Goal: Task Accomplishment & Management: Complete application form

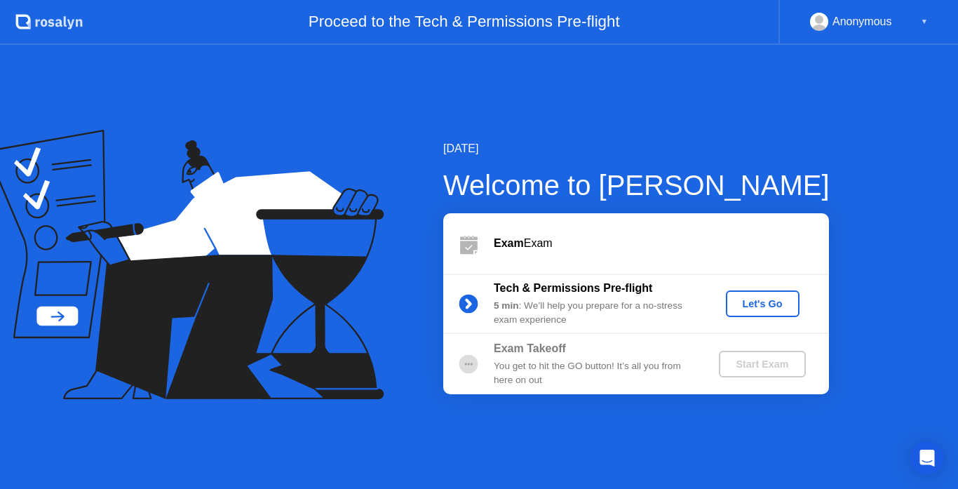
click at [755, 302] on div "Let's Go" at bounding box center [762, 303] width 62 height 11
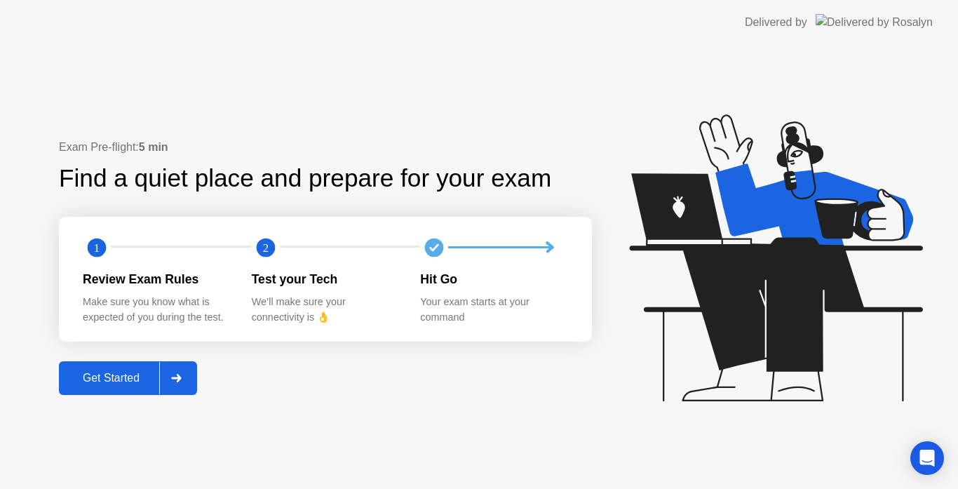
click at [98, 373] on div "Get Started" at bounding box center [111, 378] width 96 height 13
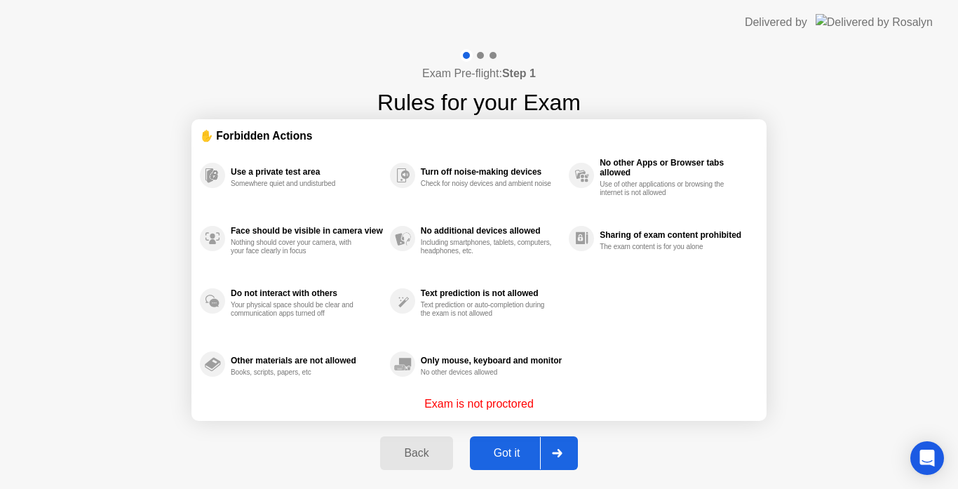
click at [516, 456] on div "Got it" at bounding box center [507, 453] width 66 height 13
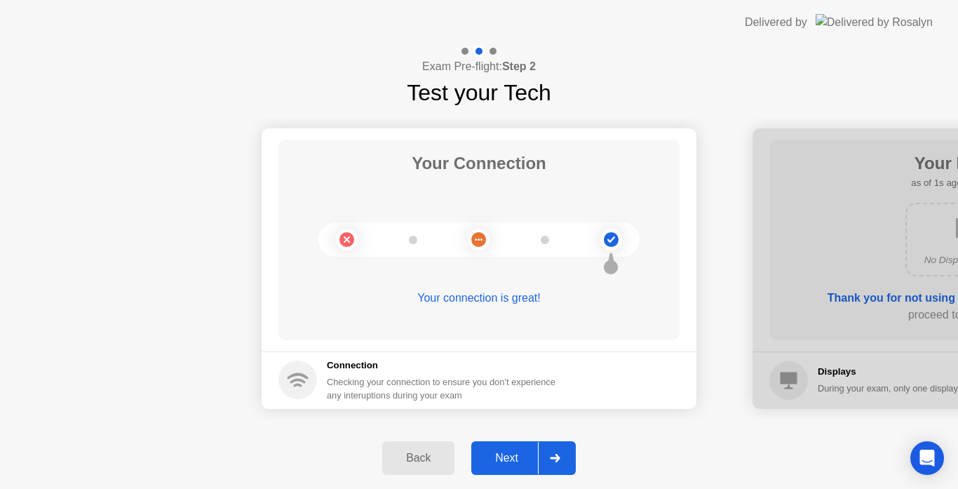
click at [510, 455] on div "Next" at bounding box center [506, 458] width 62 height 13
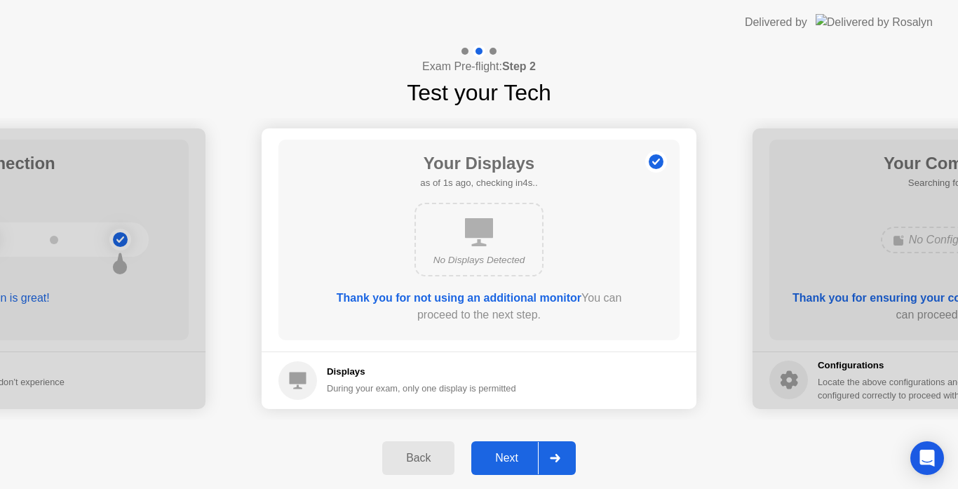
click at [510, 455] on div "Next" at bounding box center [506, 458] width 62 height 13
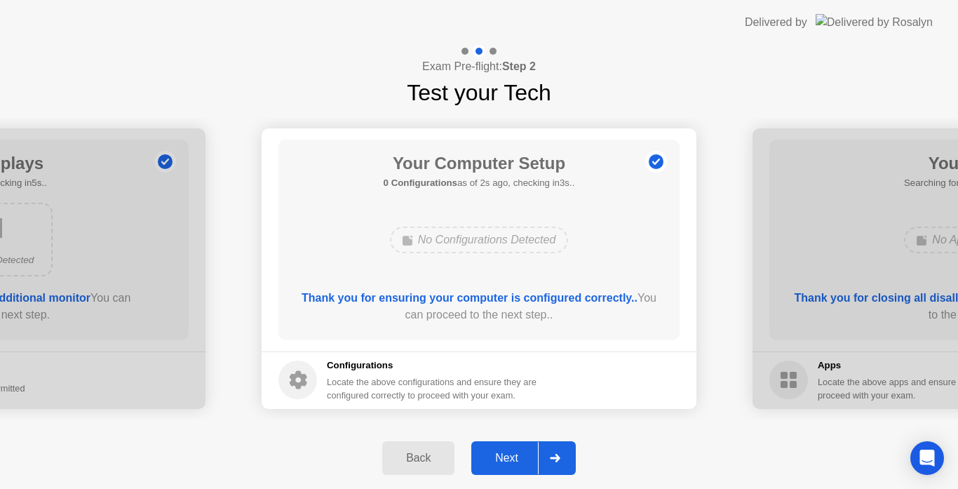
click at [510, 455] on div "Next" at bounding box center [506, 458] width 62 height 13
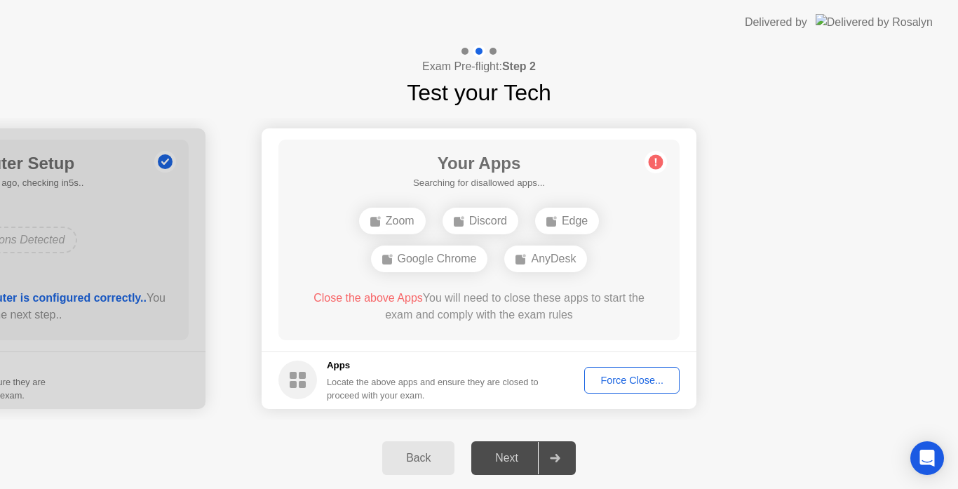
click at [648, 236] on div "Your Apps Searching for disallowed apps... Zoom Discord Edge Google Chrome AnyD…" at bounding box center [478, 240] width 401 height 201
click at [307, 323] on div "Close the above Apps You will need to close these apps to start the exam and co…" at bounding box center [479, 309] width 361 height 39
click at [527, 187] on h5 "Searching for disallowed apps..." at bounding box center [479, 183] width 132 height 14
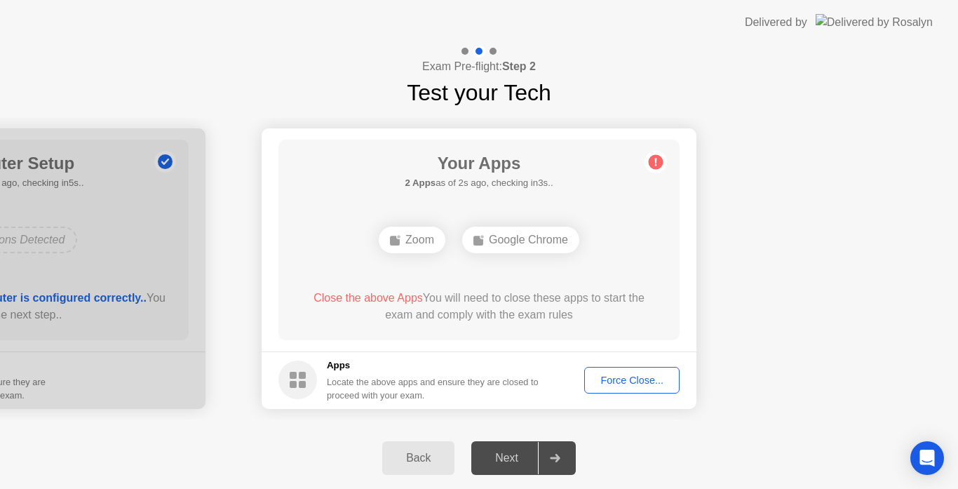
click at [626, 375] on div "Force Close..." at bounding box center [632, 379] width 86 height 11
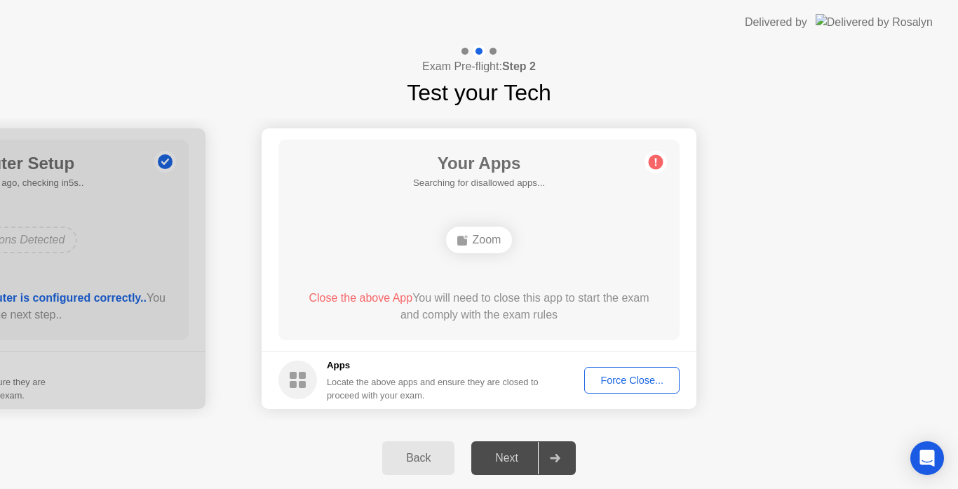
click at [611, 389] on button "Force Close..." at bounding box center [631, 380] width 95 height 27
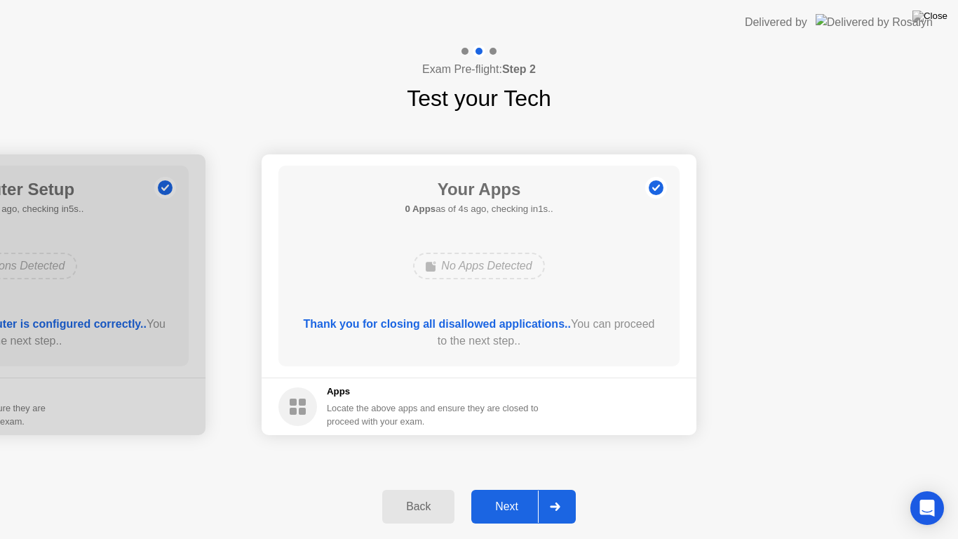
click at [515, 488] on div "Next" at bounding box center [506, 506] width 62 height 13
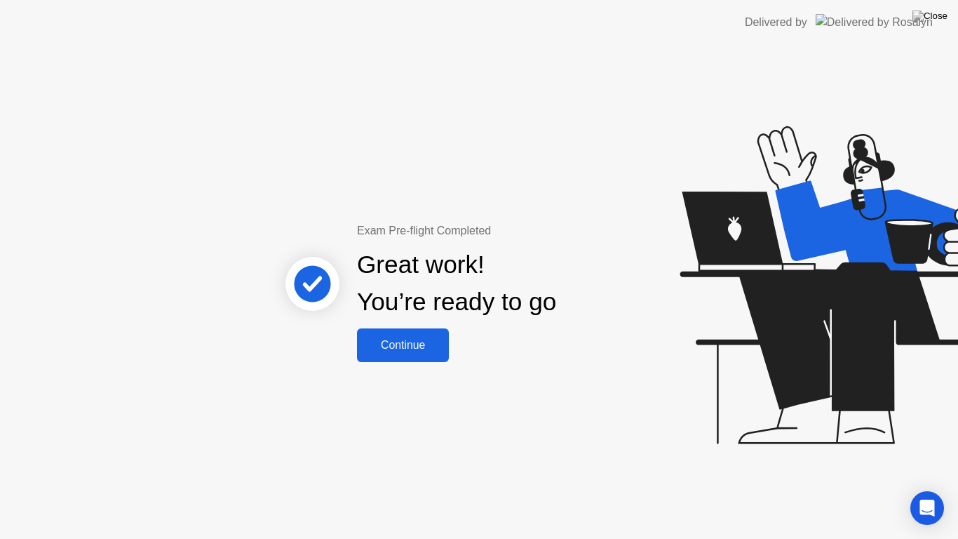
click at [369, 343] on div "Continue" at bounding box center [402, 345] width 83 height 13
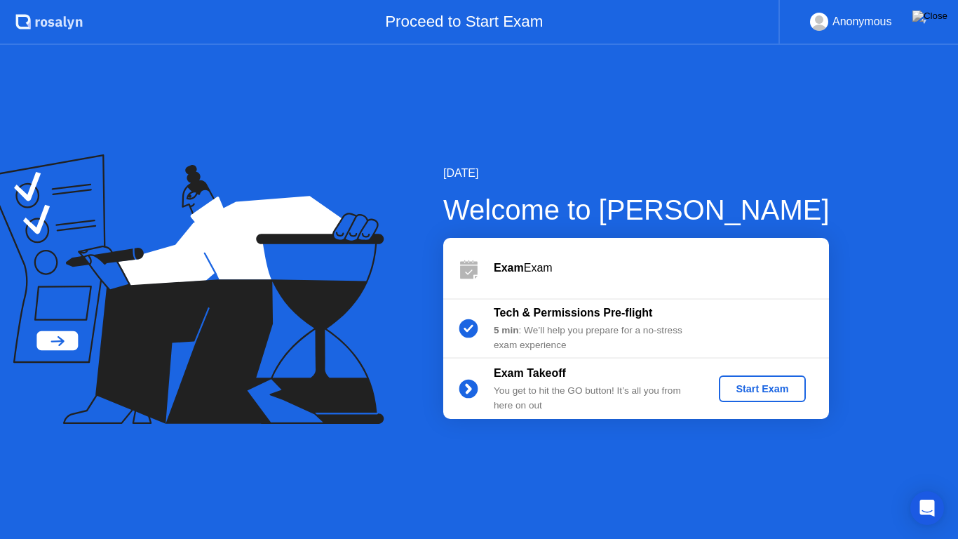
click at [781, 386] on div "Start Exam" at bounding box center [761, 388] width 75 height 11
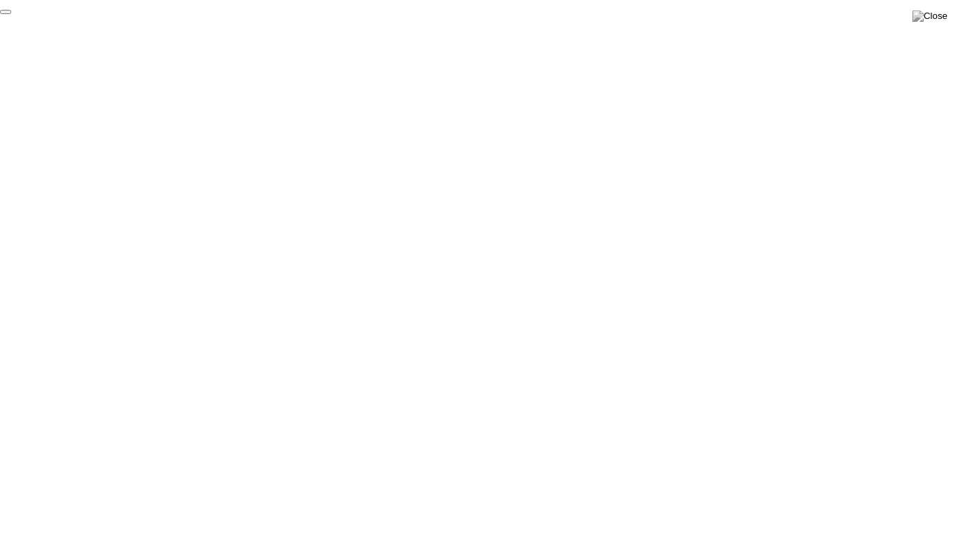
click div "End Proctoring Session"
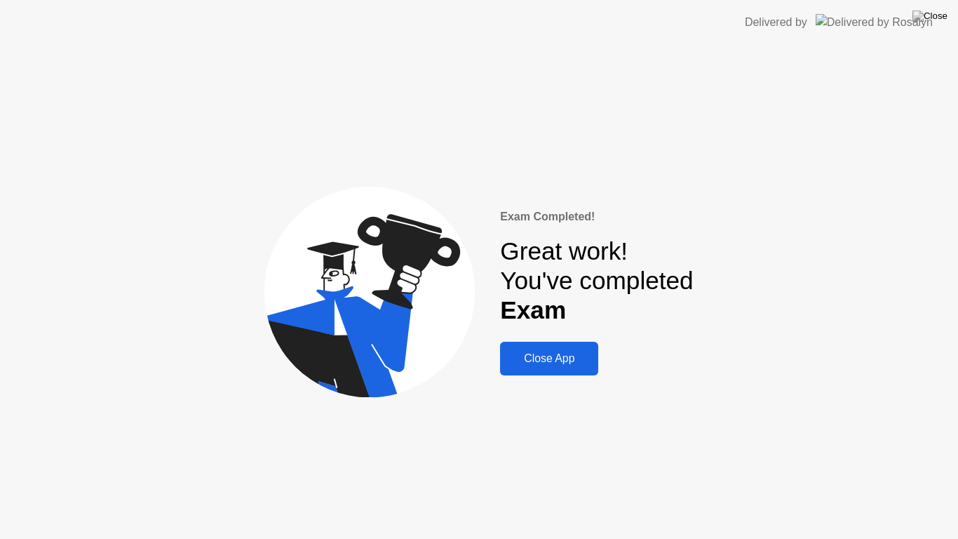
click at [538, 352] on div "Close App" at bounding box center [549, 358] width 90 height 13
